Goal: Use online tool/utility: Utilize a website feature to perform a specific function

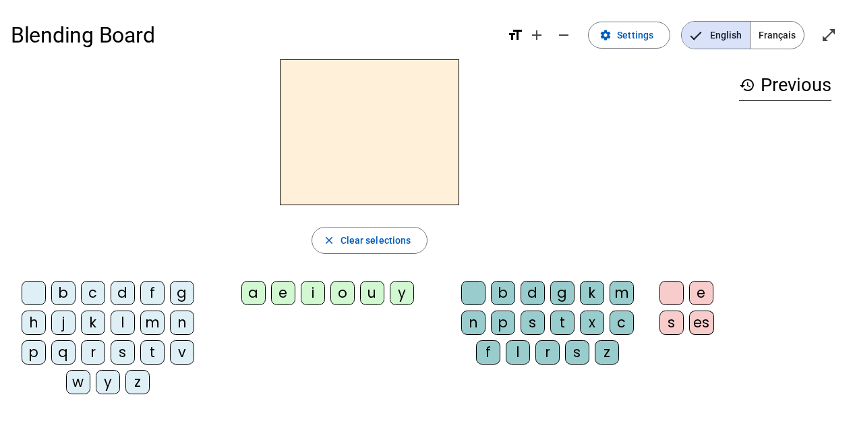
click at [123, 292] on div "d" at bounding box center [123, 293] width 24 height 24
click at [343, 292] on div "o" at bounding box center [342, 293] width 24 height 24
click at [527, 292] on div "d" at bounding box center [533, 293] width 24 height 24
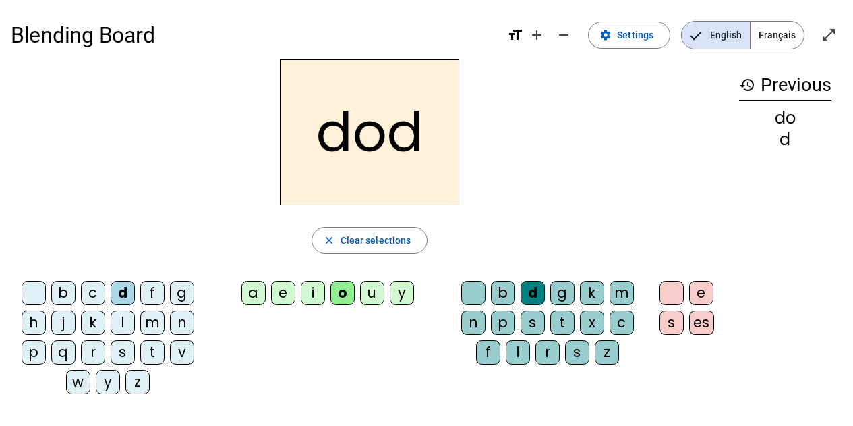
click at [779, 35] on span "Français" at bounding box center [777, 35] width 53 height 27
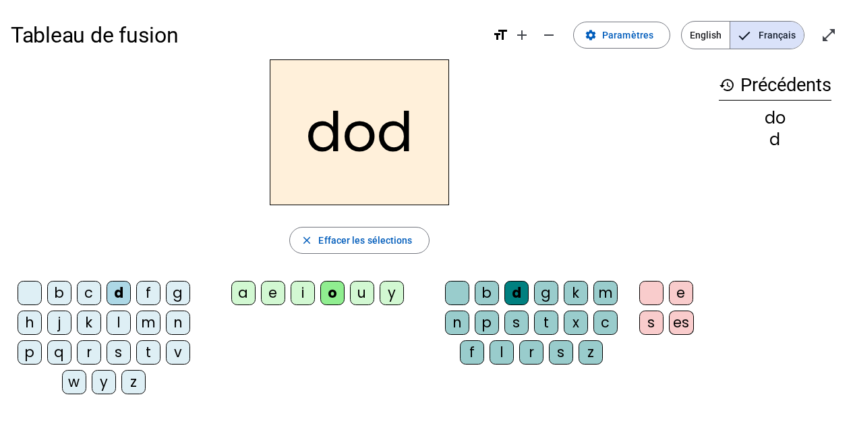
click at [353, 120] on h2 "dod" at bounding box center [359, 132] width 179 height 146
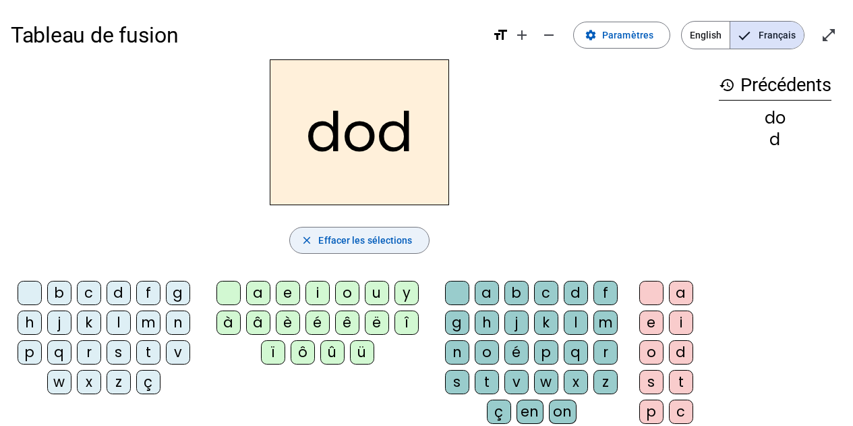
click at [371, 237] on span "Effacer les sélections" at bounding box center [365, 240] width 94 height 16
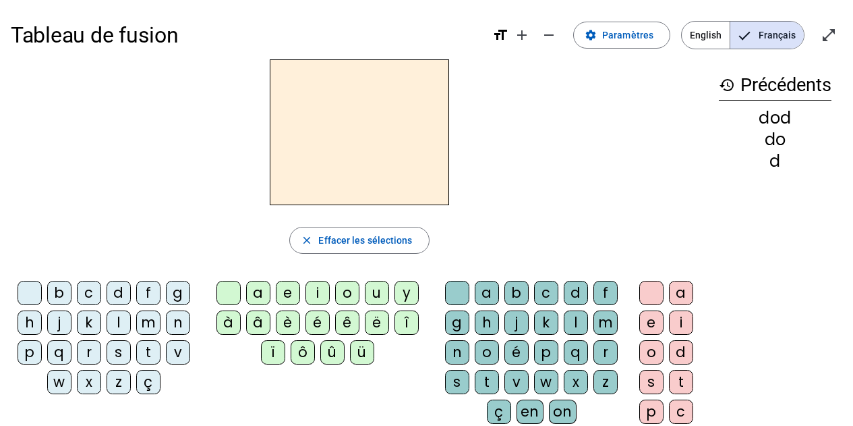
click at [93, 295] on div "c" at bounding box center [89, 293] width 24 height 24
click at [344, 295] on div "o" at bounding box center [347, 293] width 24 height 24
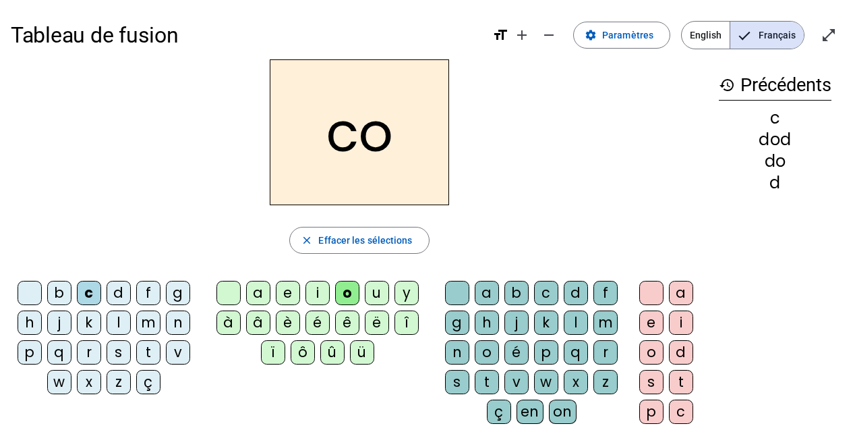
click at [372, 289] on div "u" at bounding box center [377, 293] width 24 height 24
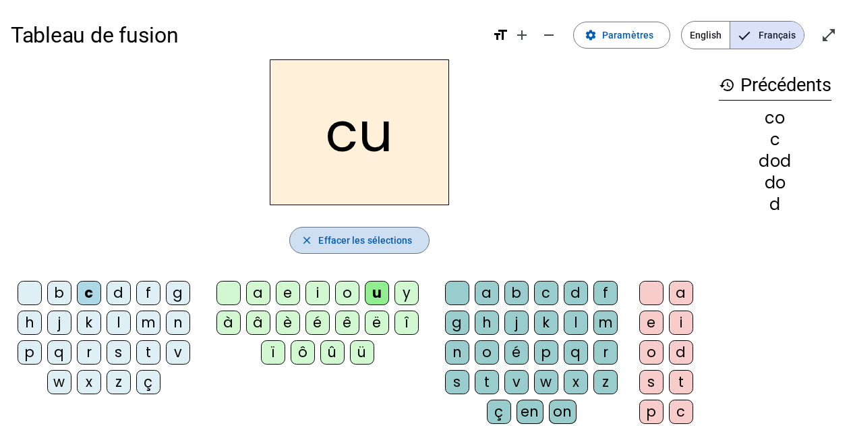
click at [368, 241] on span "Effacer les sélections" at bounding box center [365, 240] width 94 height 16
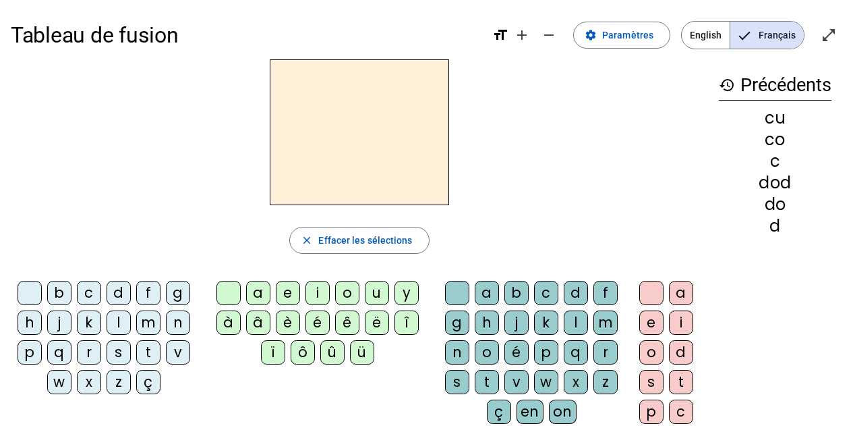
click at [78, 295] on div "c" at bounding box center [89, 293] width 24 height 24
click at [341, 293] on div "o" at bounding box center [347, 293] width 24 height 24
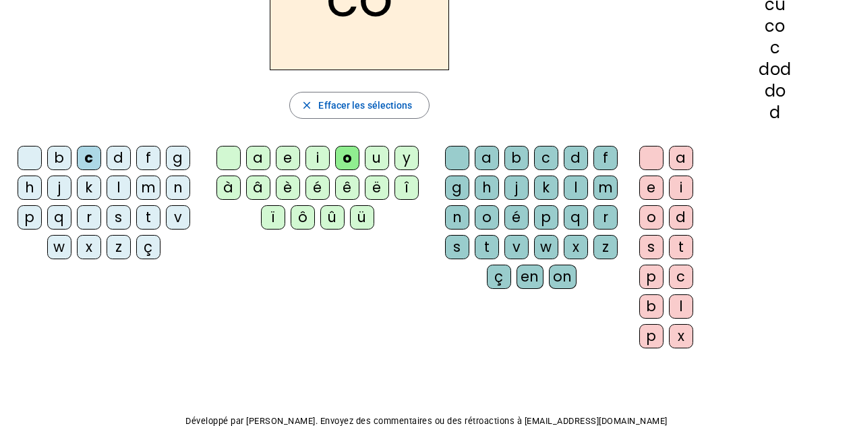
scroll to position [67, 0]
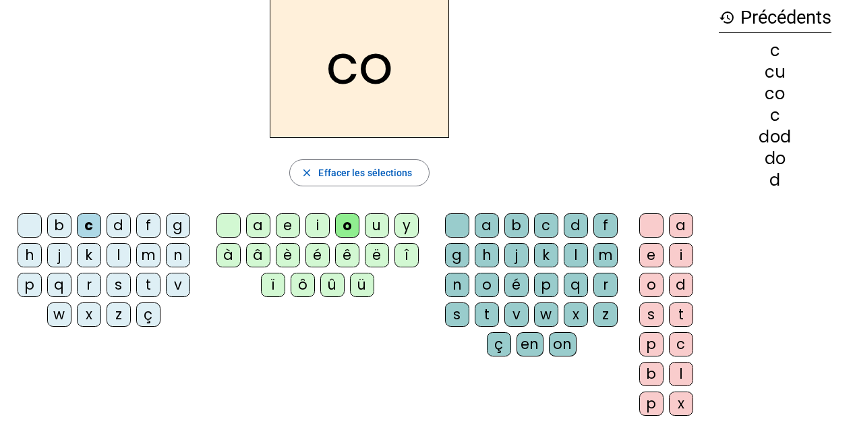
click at [681, 223] on div "a" at bounding box center [681, 225] width 24 height 24
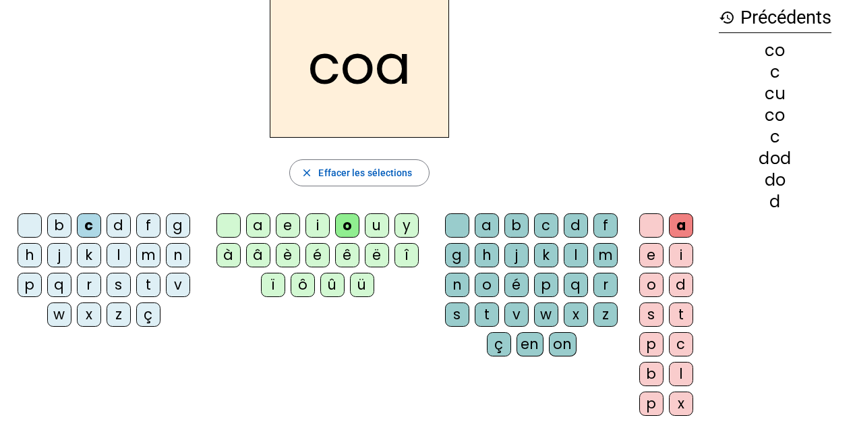
click at [773, 113] on div "co" at bounding box center [775, 115] width 113 height 16
click at [409, 176] on span "Effacer les sélections" at bounding box center [365, 173] width 94 height 16
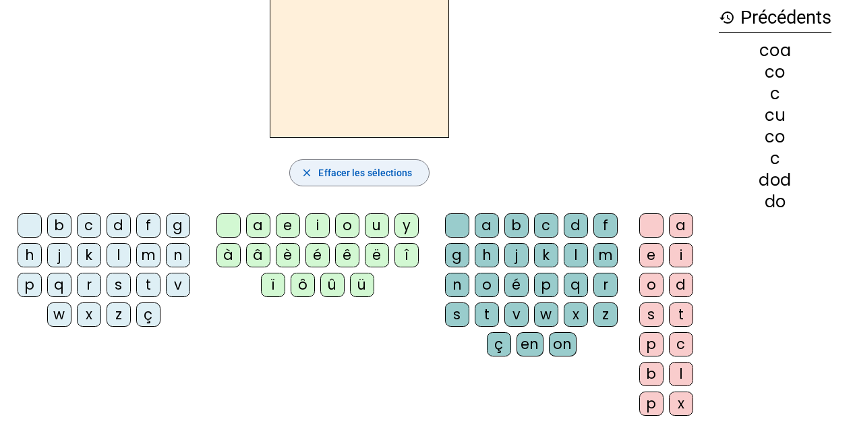
click at [373, 173] on span "Effacer les sélections" at bounding box center [365, 173] width 94 height 16
click at [88, 221] on div "c" at bounding box center [89, 225] width 24 height 24
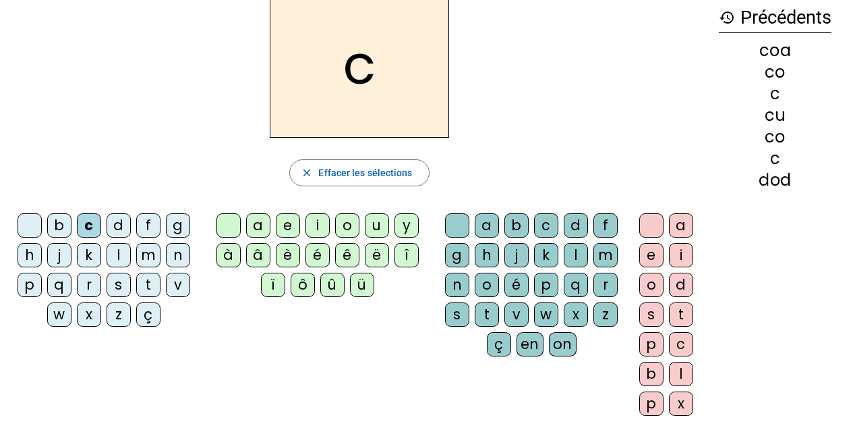
click at [344, 225] on div "o" at bounding box center [347, 225] width 24 height 24
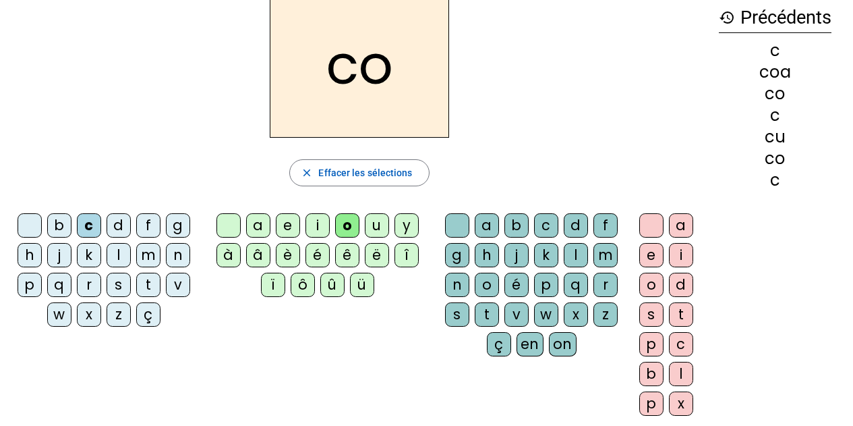
click at [370, 223] on div "u" at bounding box center [377, 225] width 24 height 24
click at [357, 219] on div "o" at bounding box center [347, 225] width 24 height 24
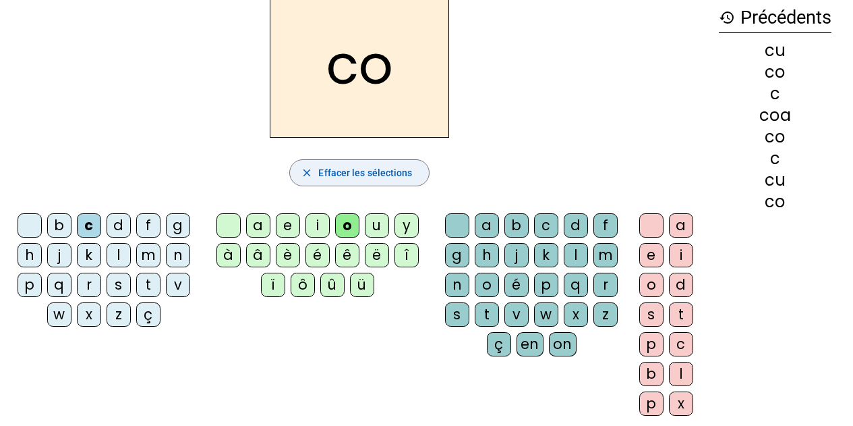
click at [403, 178] on span "Effacer les sélections" at bounding box center [365, 173] width 94 height 16
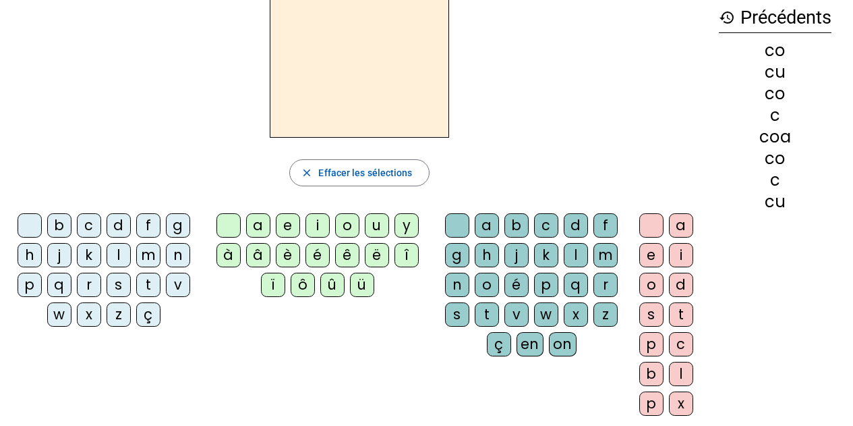
click at [61, 221] on div "b" at bounding box center [59, 225] width 24 height 24
click at [560, 350] on div "on" at bounding box center [563, 344] width 28 height 24
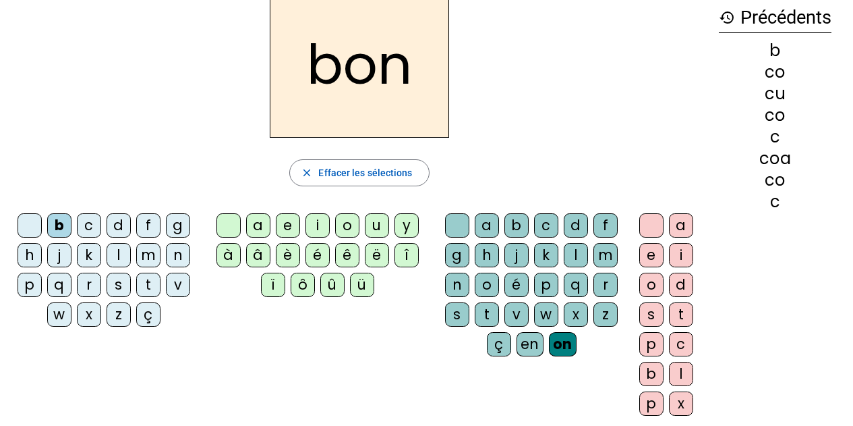
click at [61, 258] on div "j" at bounding box center [59, 255] width 24 height 24
